Goal: Task Accomplishment & Management: Manage account settings

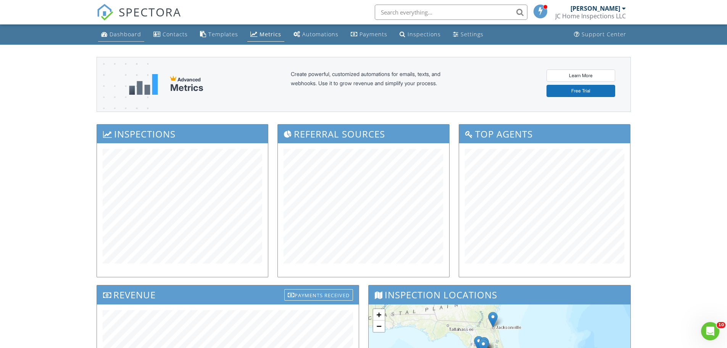
click at [123, 33] on div "Dashboard" at bounding box center [125, 34] width 32 height 7
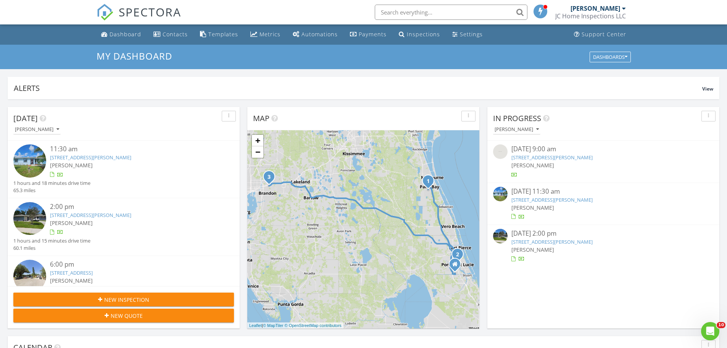
click at [106, 158] on link "2480 Emerson Dr SE, Palm Bay, FL 32909" at bounding box center [90, 157] width 81 height 7
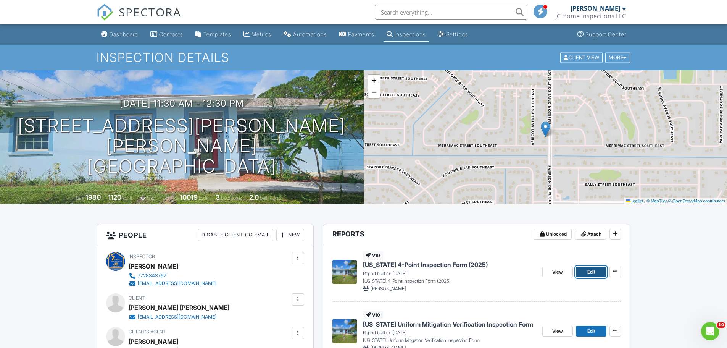
click at [595, 275] on link "Edit" at bounding box center [591, 271] width 31 height 11
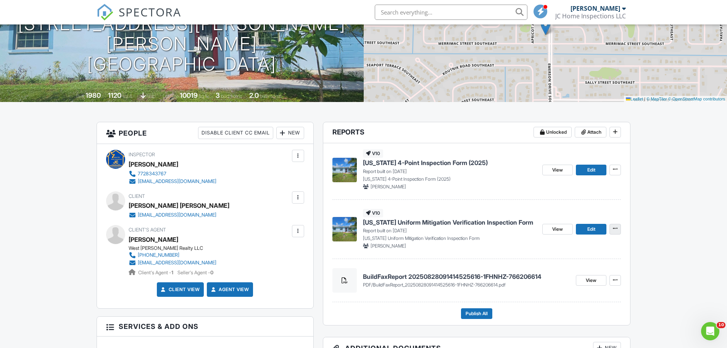
scroll to position [114, 0]
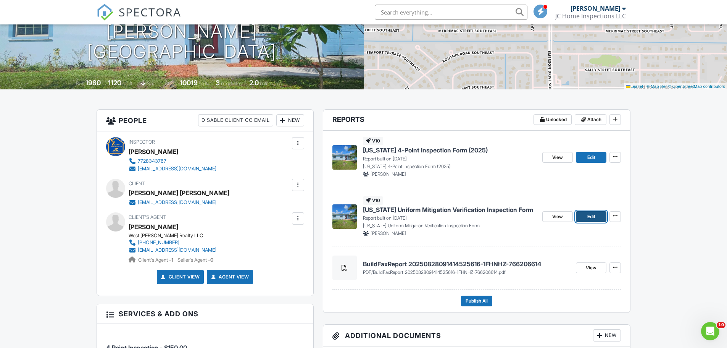
click at [590, 216] on span "Edit" at bounding box center [591, 216] width 8 height 8
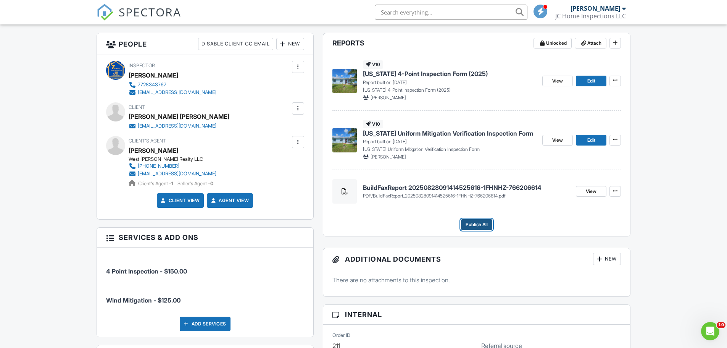
click at [479, 223] on span "Publish All" at bounding box center [476, 224] width 22 height 8
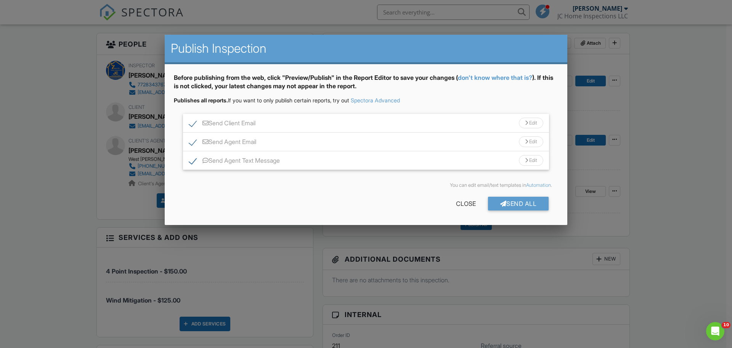
click at [502, 206] on div at bounding box center [504, 203] width 6 height 6
